Goal: Check status: Check status

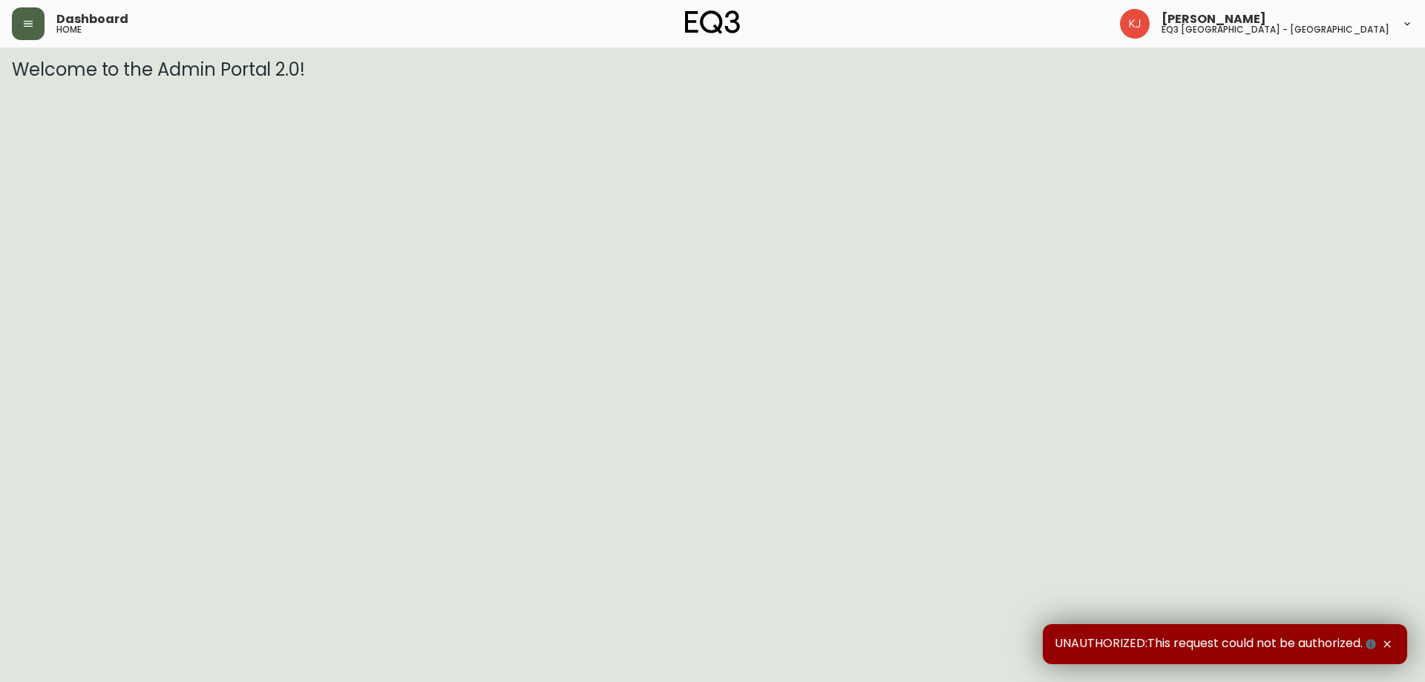
click at [42, 22] on button "button" at bounding box center [28, 23] width 33 height 33
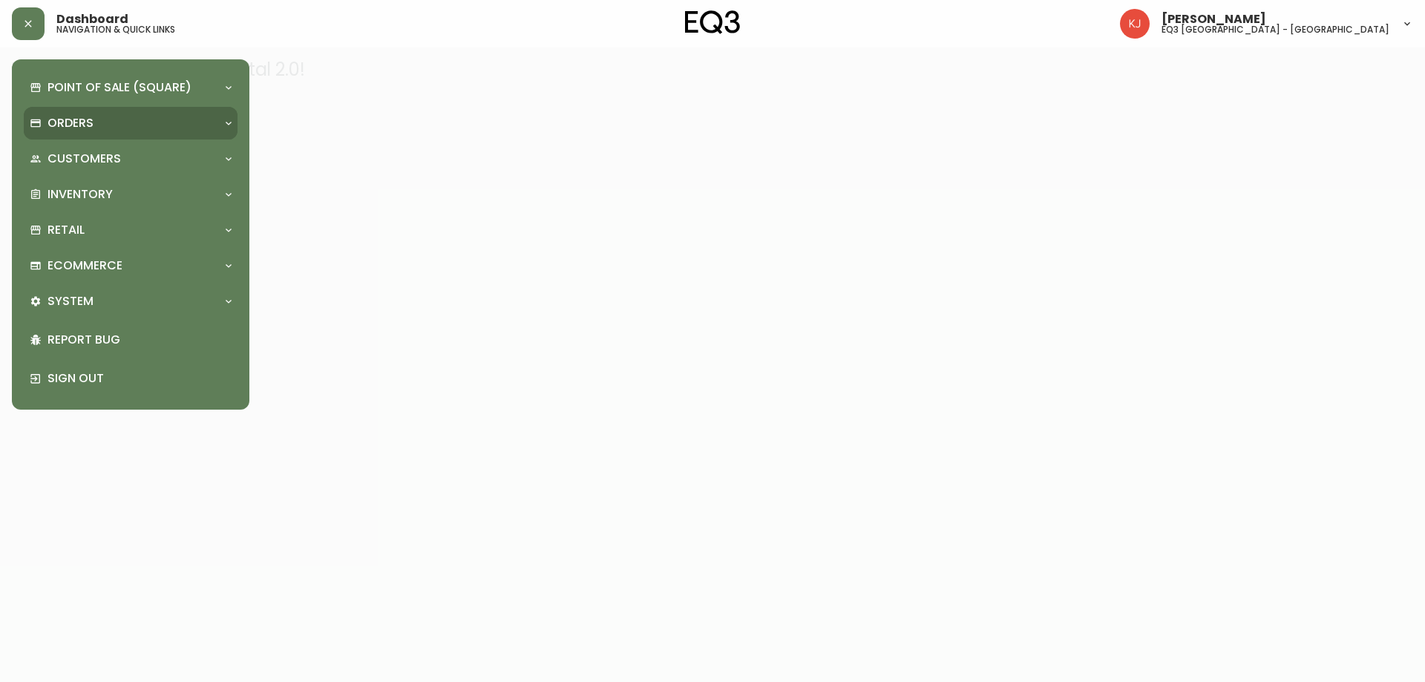
click at [143, 115] on div "Orders" at bounding box center [123, 123] width 187 height 16
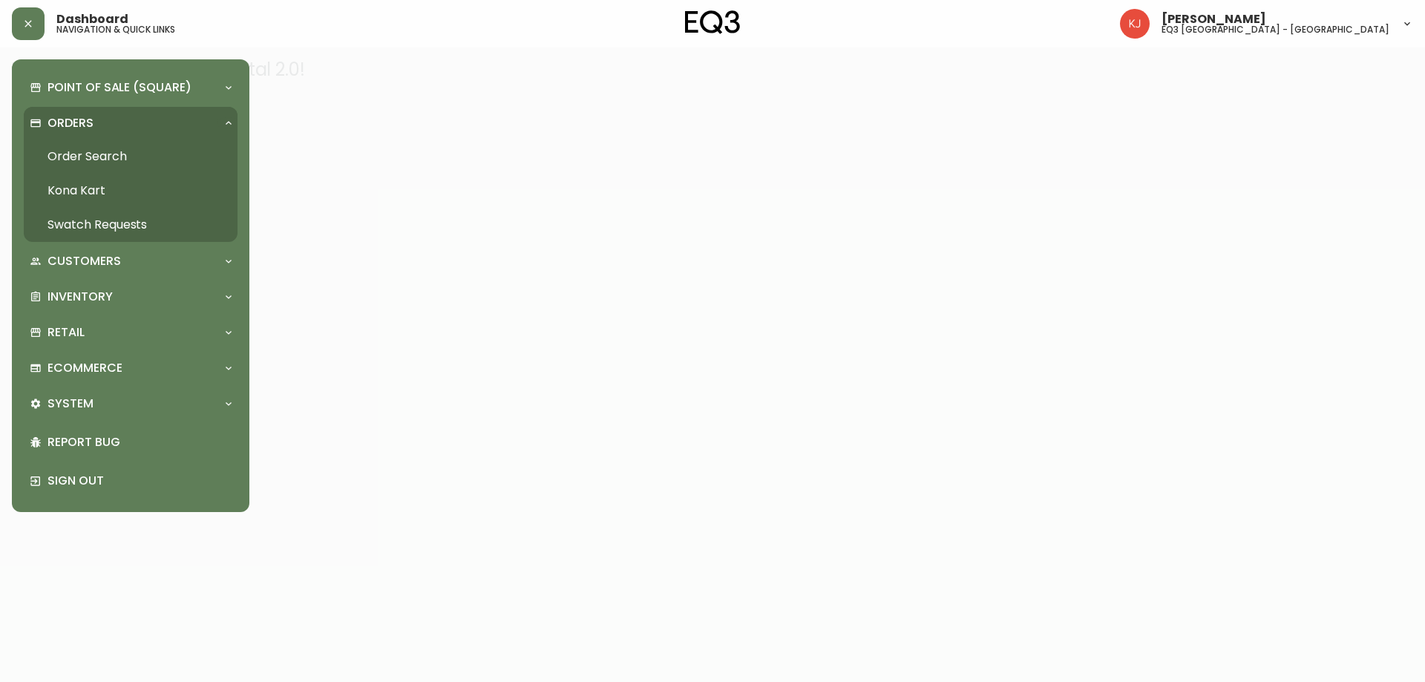
click at [120, 152] on link "Order Search" at bounding box center [131, 157] width 214 height 34
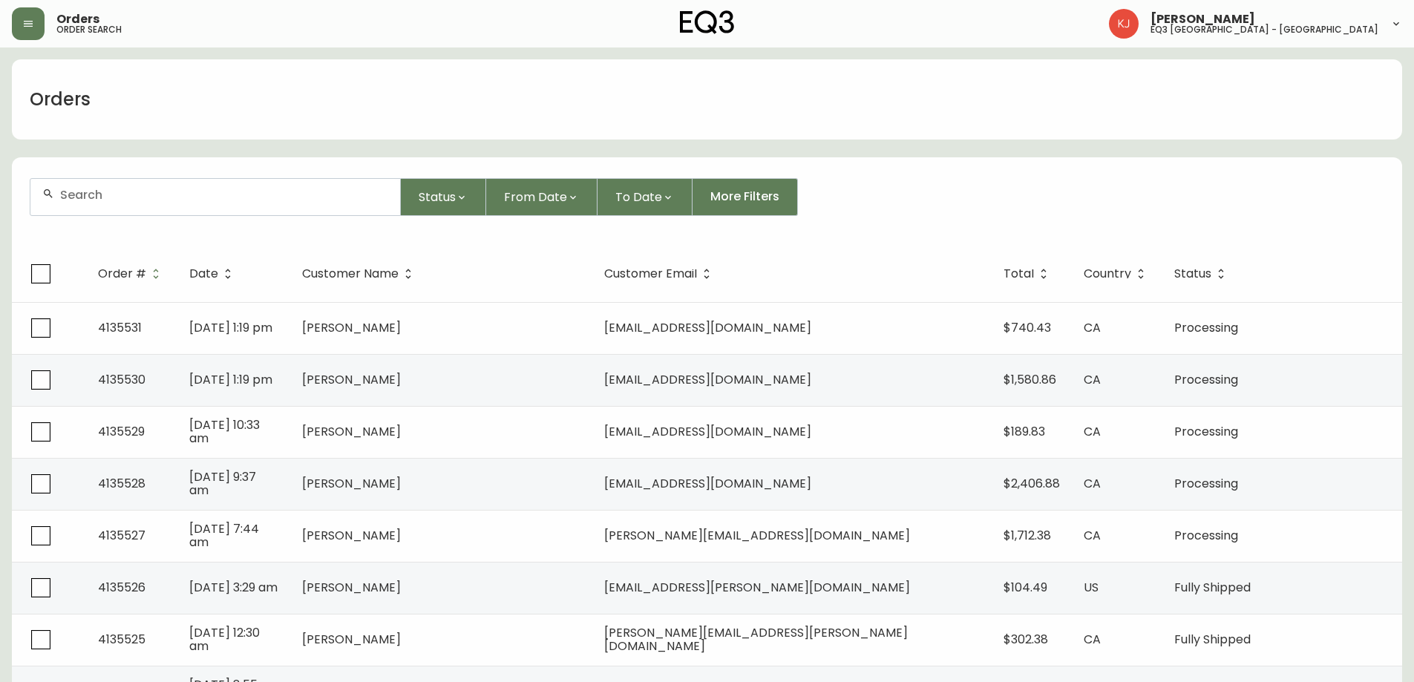
click at [157, 197] on input "text" at bounding box center [224, 195] width 328 height 14
paste input "1201924386"
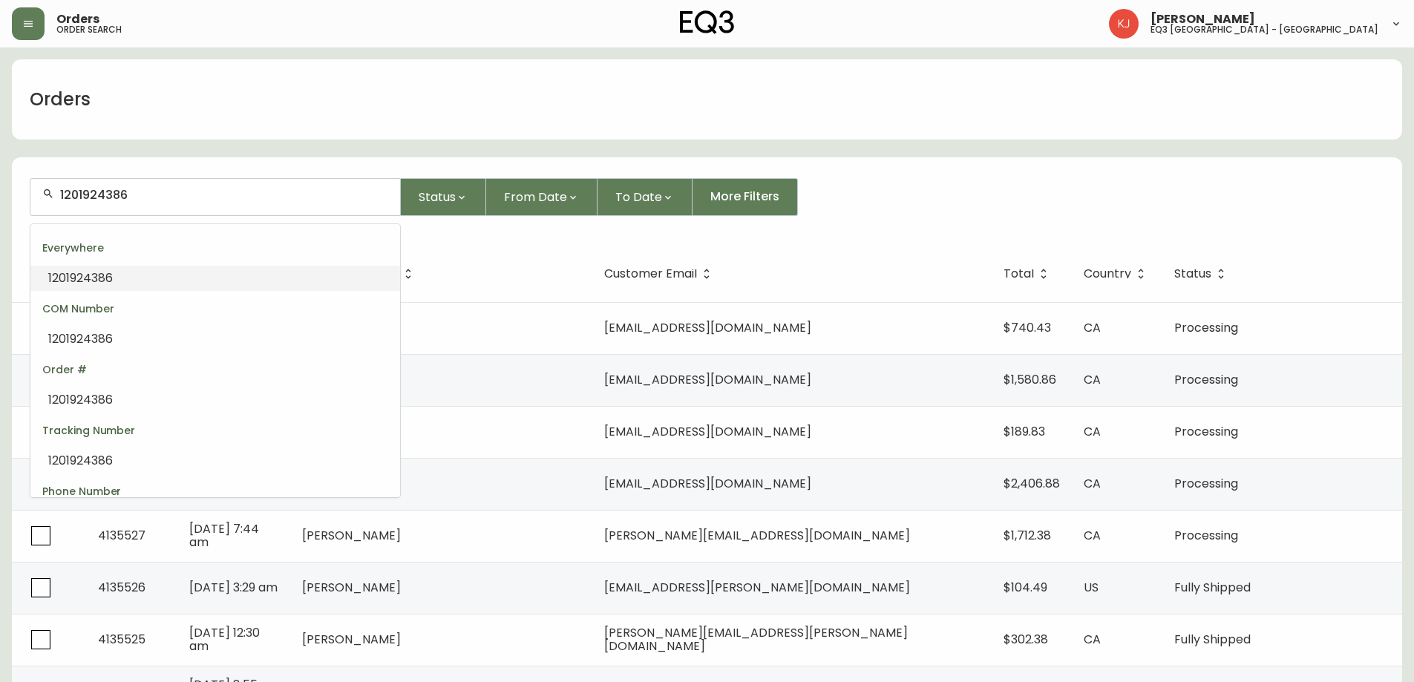
click at [200, 286] on li "1201924386" at bounding box center [215, 278] width 370 height 25
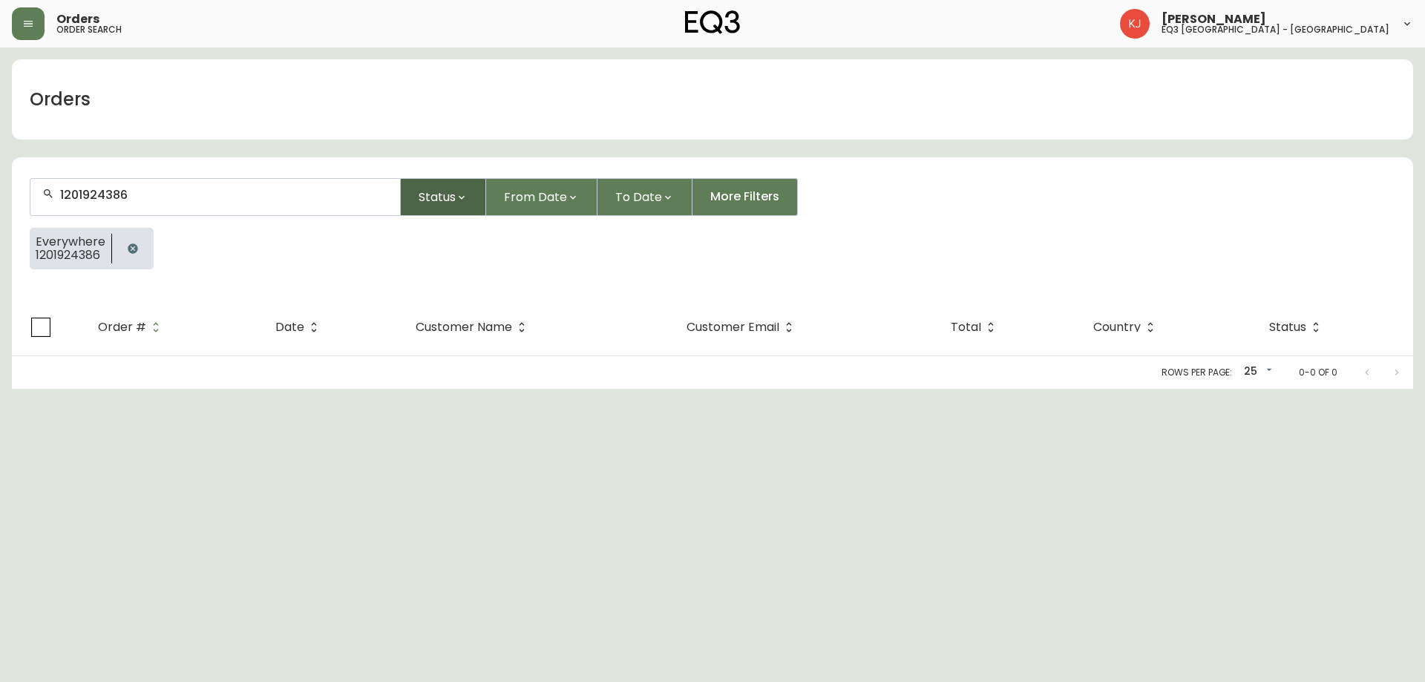
type input "1201924386"
click at [451, 197] on span "Status" at bounding box center [437, 197] width 37 height 19
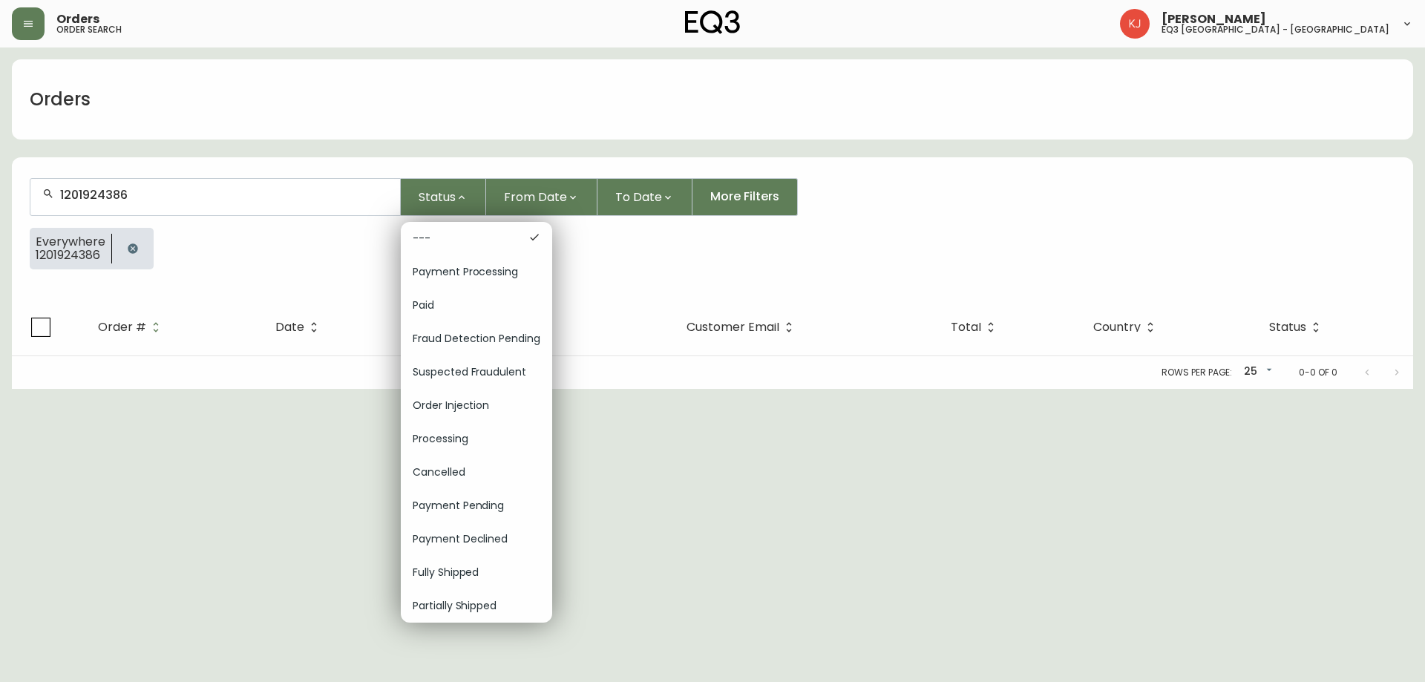
click at [451, 187] on div at bounding box center [712, 341] width 1425 height 682
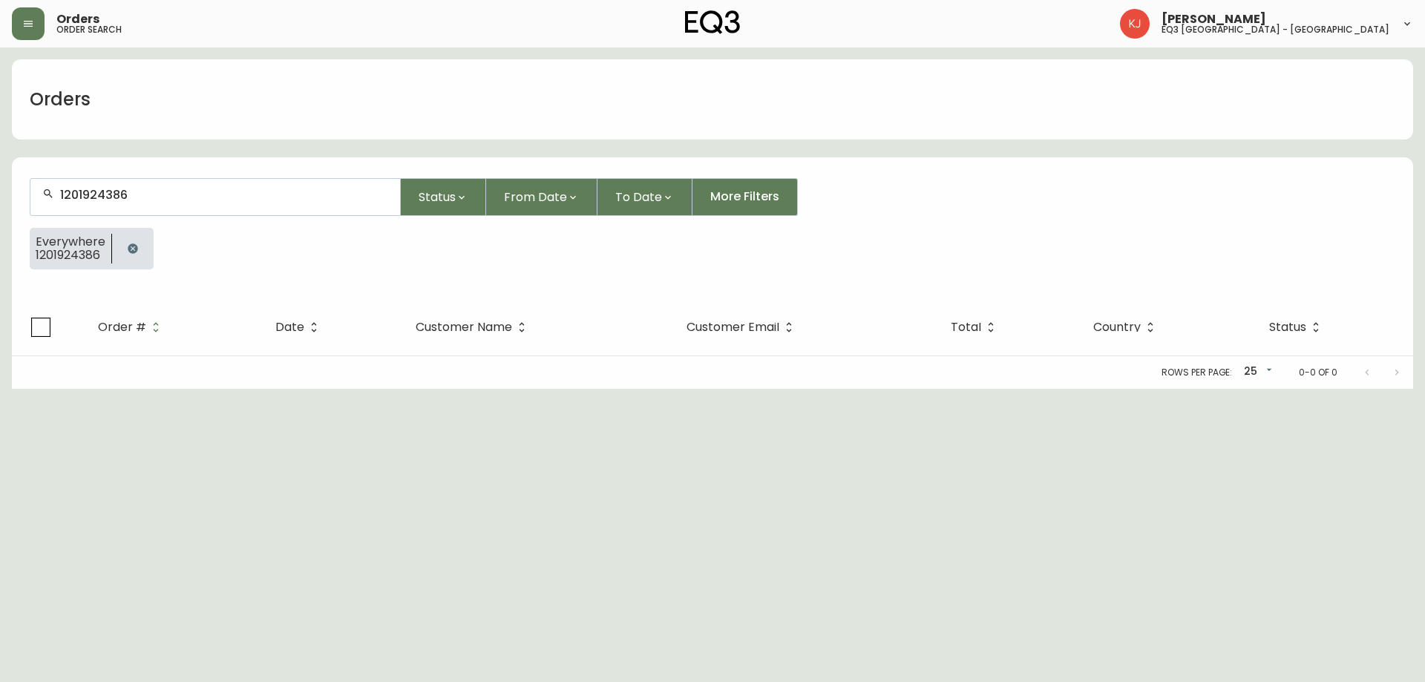
click at [137, 330] on span "Order #" at bounding box center [122, 327] width 48 height 9
click at [138, 253] on button "button" at bounding box center [133, 249] width 30 height 30
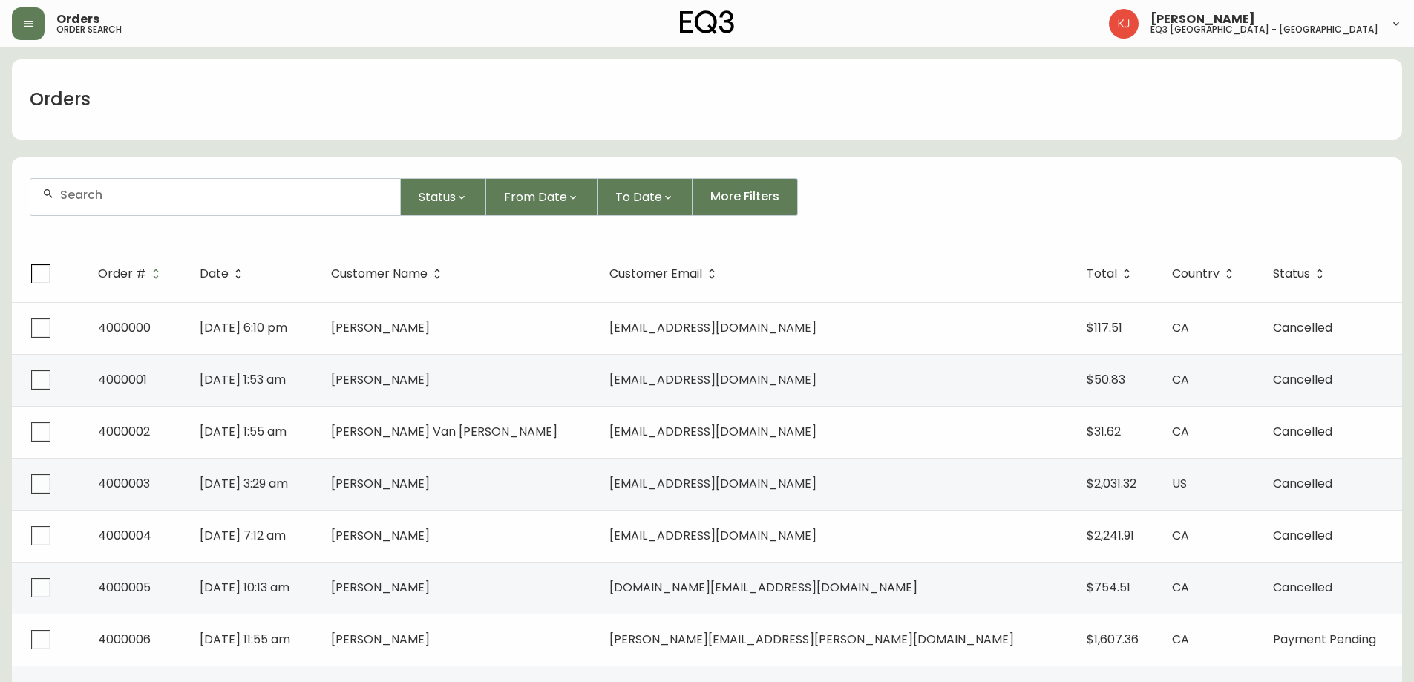
click at [170, 211] on div at bounding box center [215, 197] width 370 height 36
paste input "1201924386"
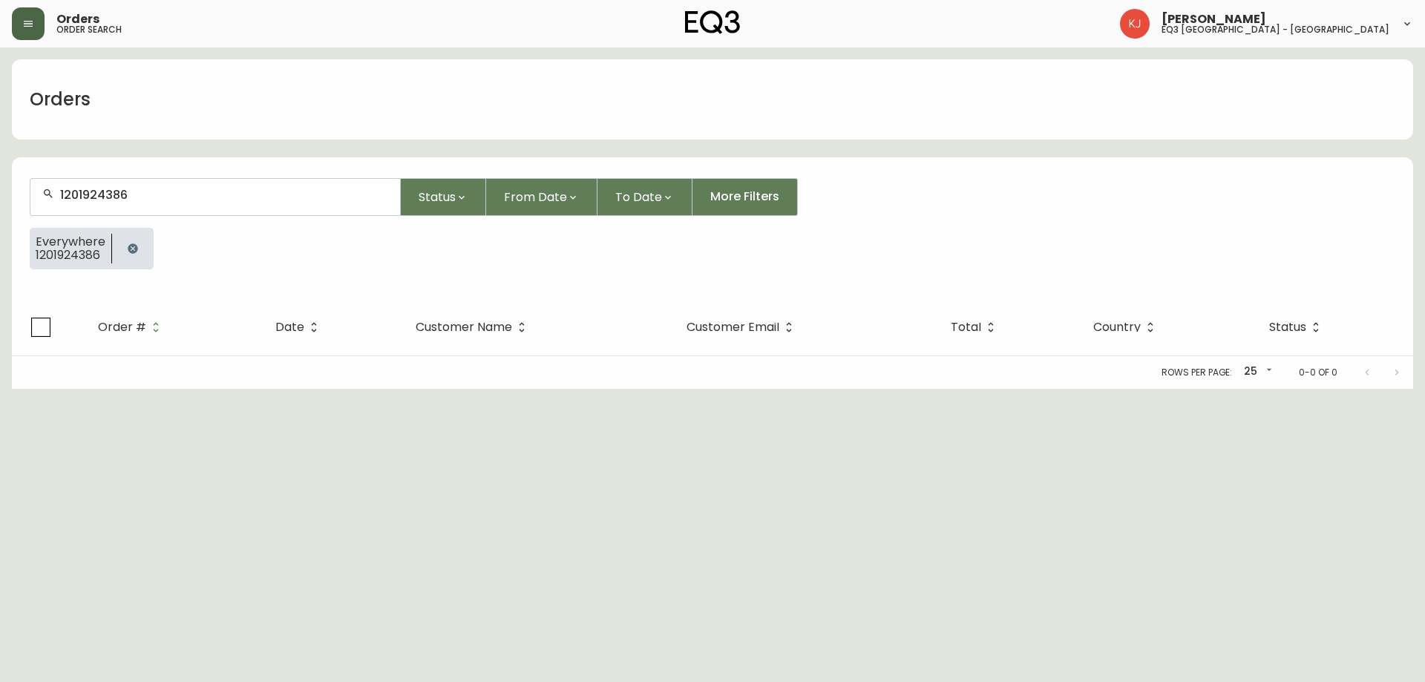
type input "1201924386"
click at [22, 17] on button "button" at bounding box center [28, 23] width 33 height 33
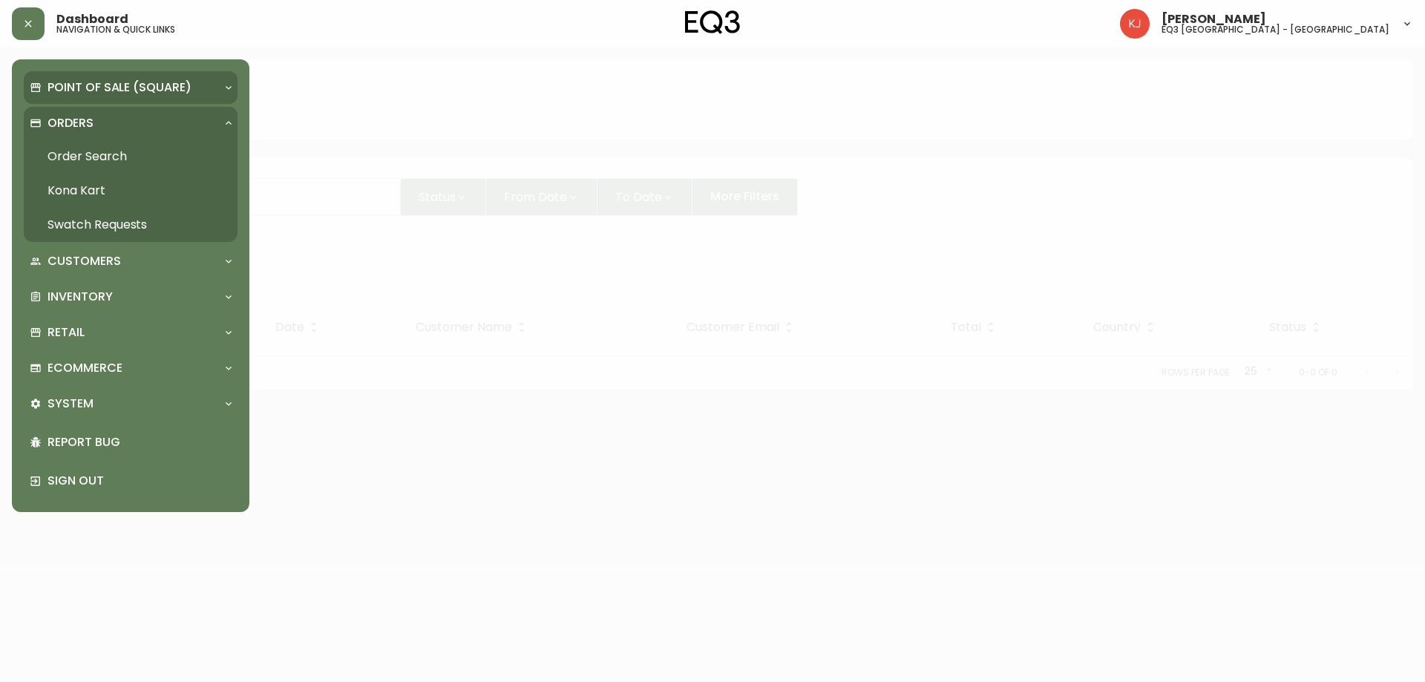
click at [183, 93] on p "Point of Sale (Square)" at bounding box center [120, 87] width 144 height 16
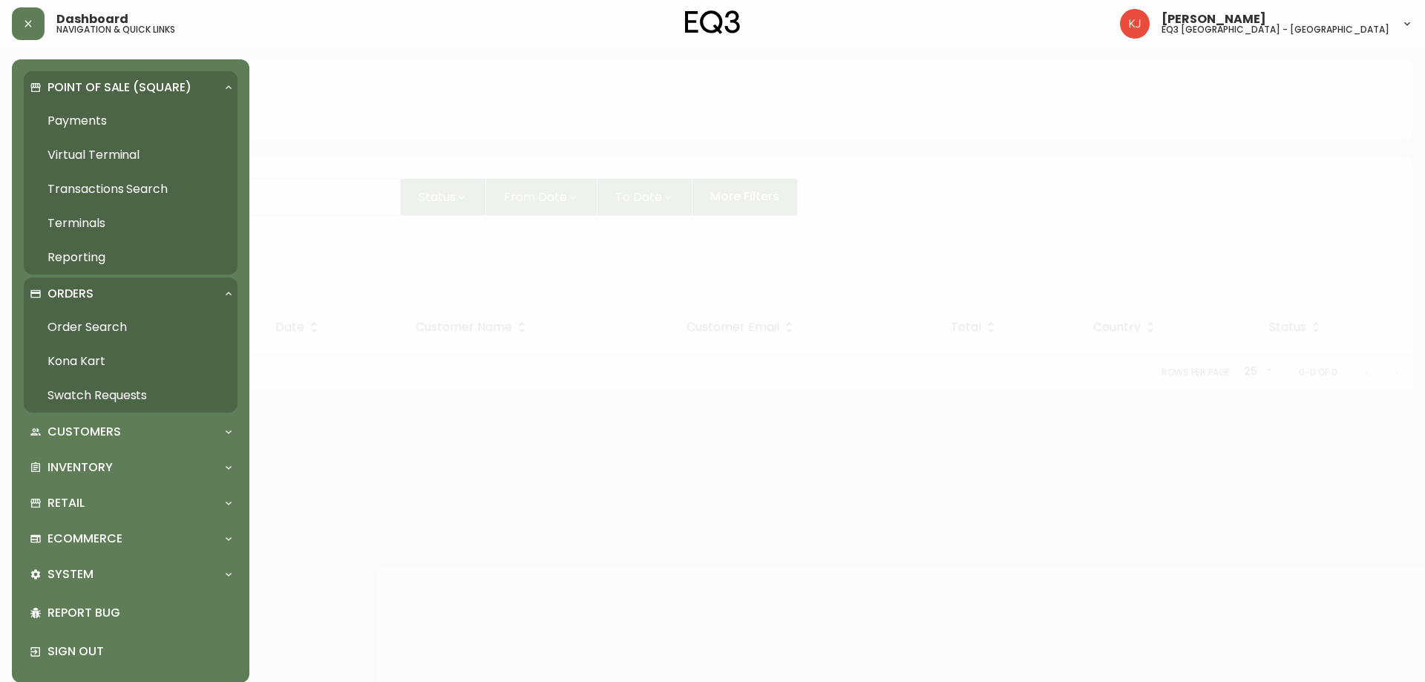
click at [183, 93] on p "Point of Sale (Square)" at bounding box center [120, 87] width 144 height 16
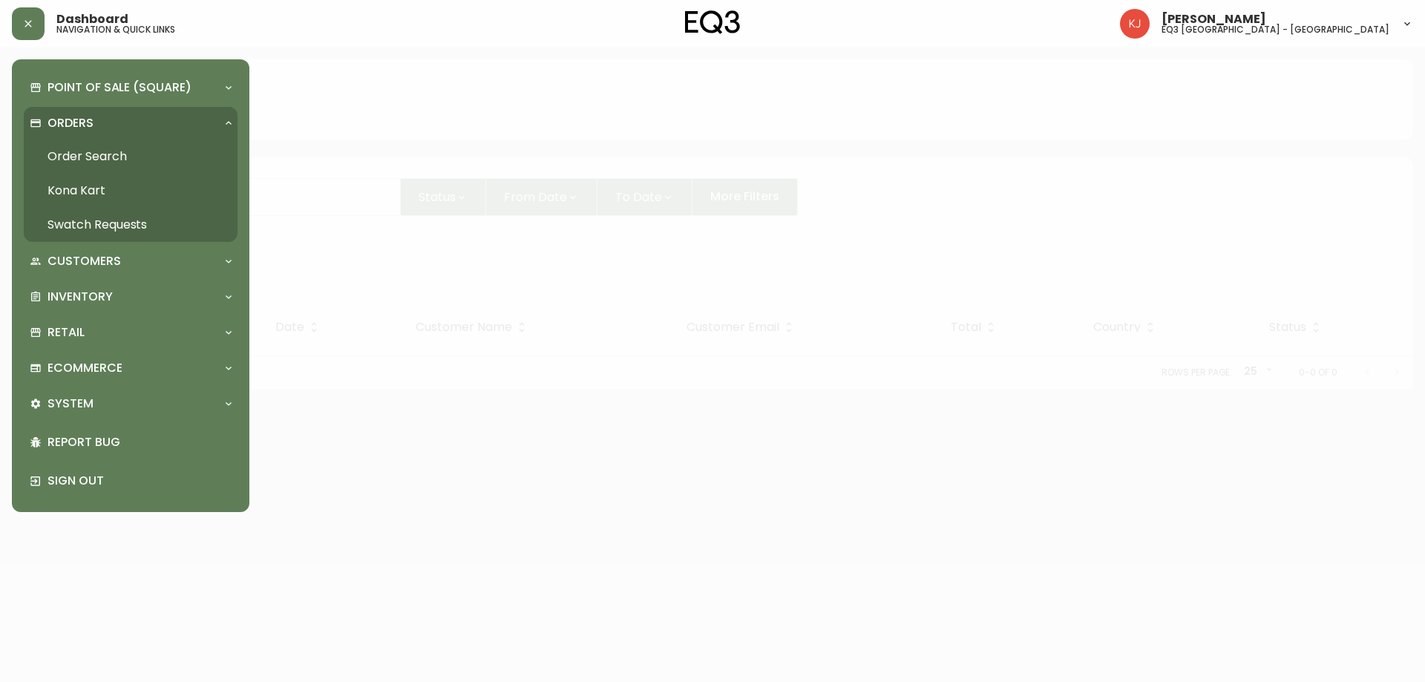
click at [172, 123] on div "Orders" at bounding box center [123, 123] width 187 height 16
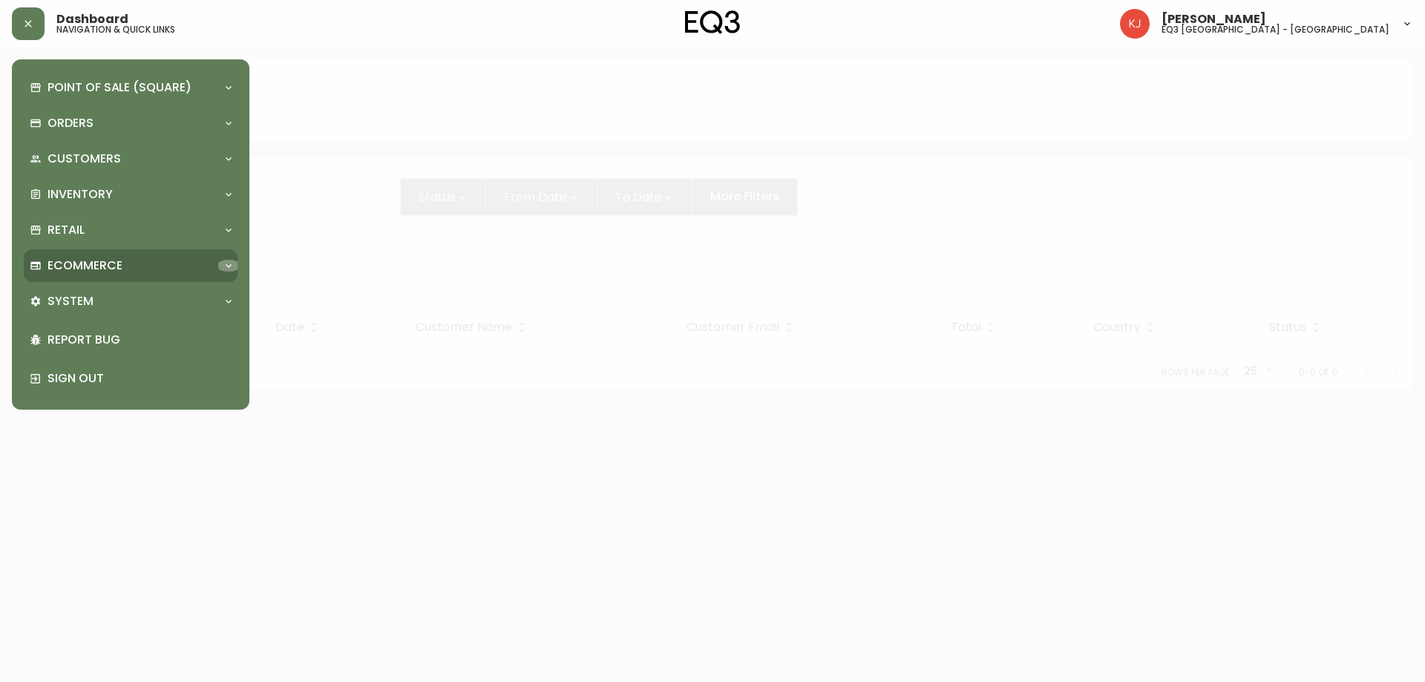
click at [229, 261] on icon at bounding box center [229, 266] width 12 height 12
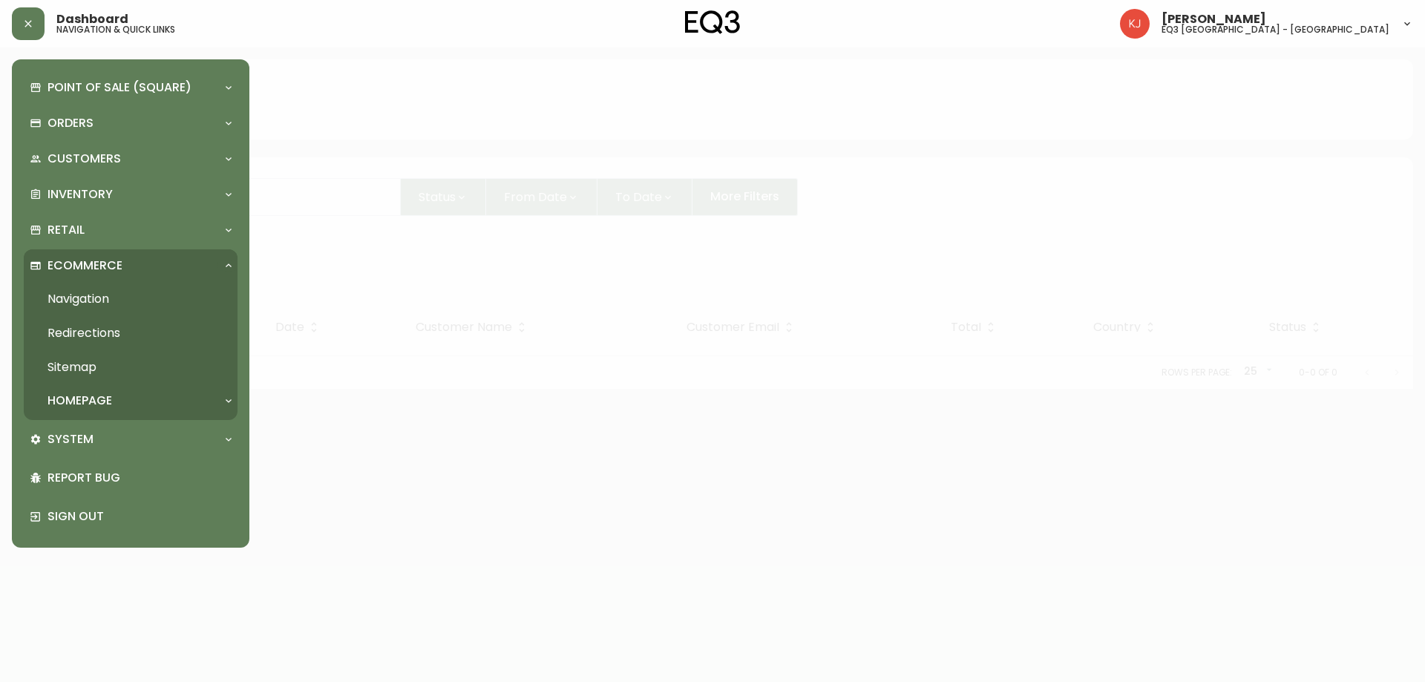
click at [379, 262] on div at bounding box center [712, 341] width 1425 height 682
